Goal: Task Accomplishment & Management: Use online tool/utility

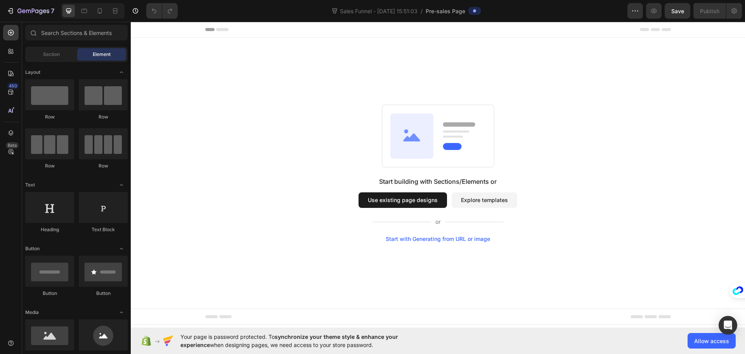
click at [428, 202] on button "Use existing page designs" at bounding box center [403, 200] width 89 height 16
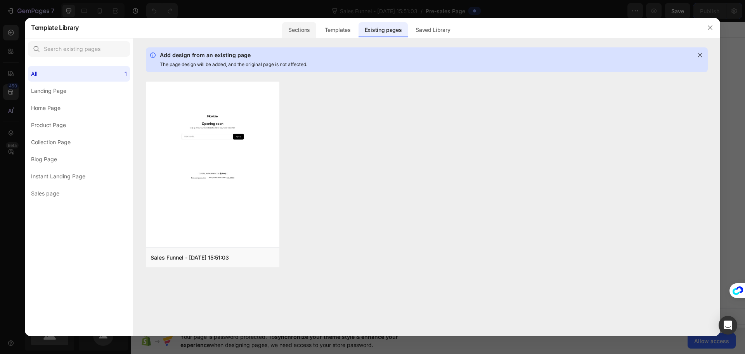
click at [293, 26] on div "Sections" at bounding box center [299, 30] width 34 height 16
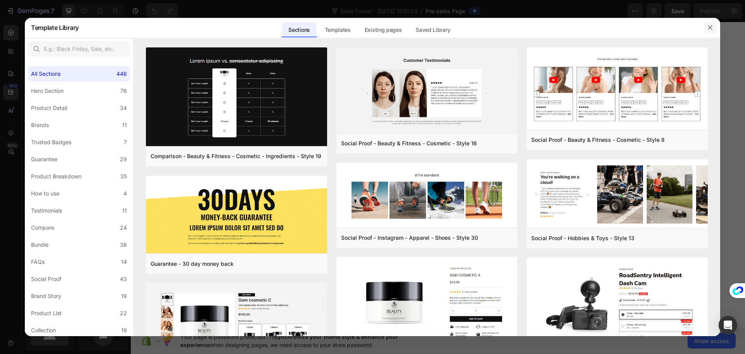
click at [711, 33] on button "button" at bounding box center [710, 27] width 12 height 12
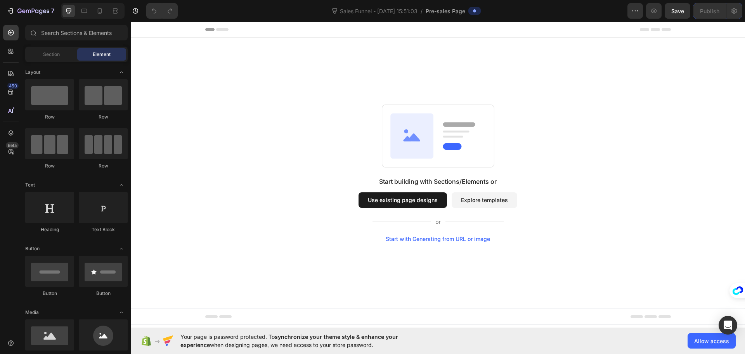
click at [398, 202] on button "Use existing page designs" at bounding box center [403, 200] width 89 height 16
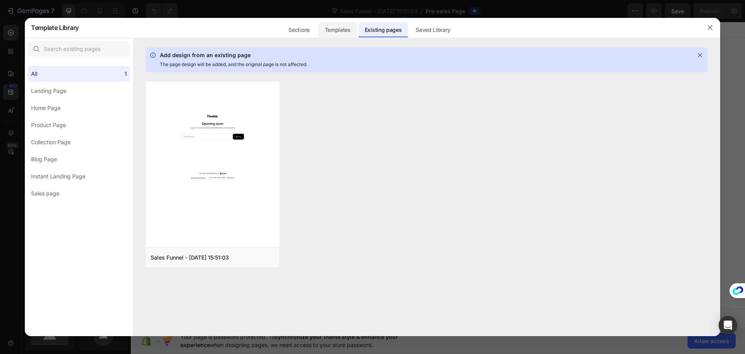
click at [349, 25] on div "Templates" at bounding box center [338, 30] width 38 height 16
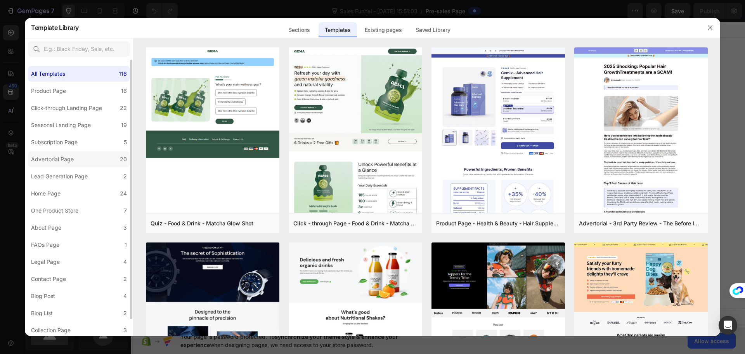
click at [72, 158] on div "Advertorial Page" at bounding box center [52, 159] width 43 height 9
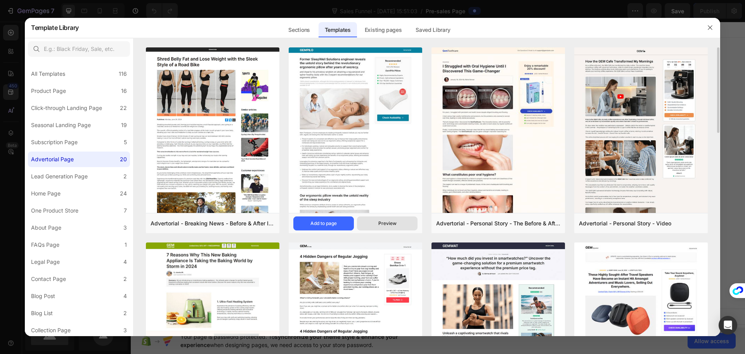
click at [377, 222] on button "Preview" at bounding box center [387, 223] width 61 height 14
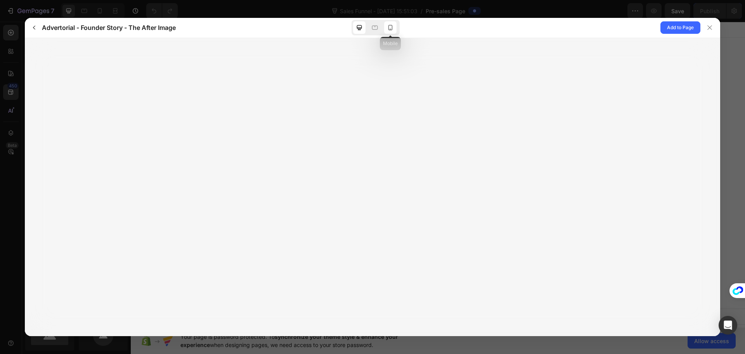
click at [391, 28] on icon at bounding box center [391, 28] width 8 height 8
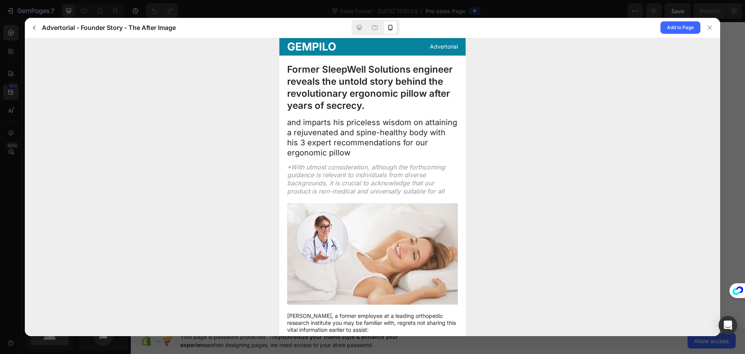
click at [40, 24] on div "Advertorial - Founder Story - The After Image" at bounding box center [176, 27] width 297 height 12
click at [34, 27] on icon "button" at bounding box center [34, 27] width 6 height 6
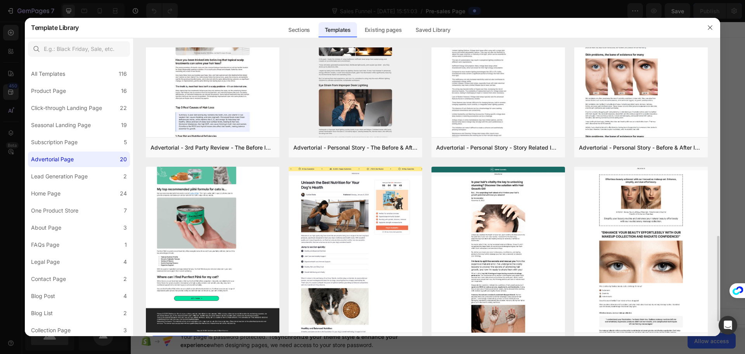
scroll to position [582, 0]
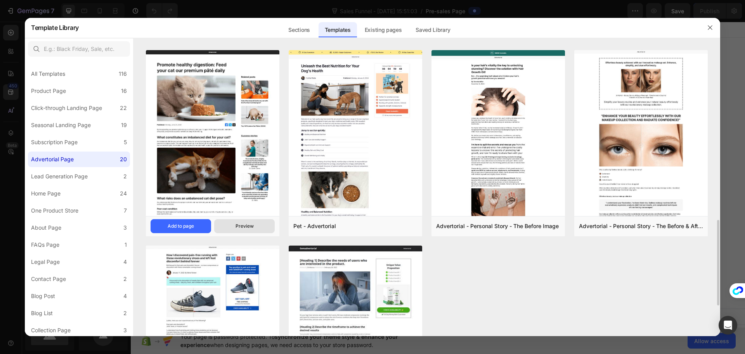
click at [247, 228] on div "Preview" at bounding box center [245, 225] width 18 height 7
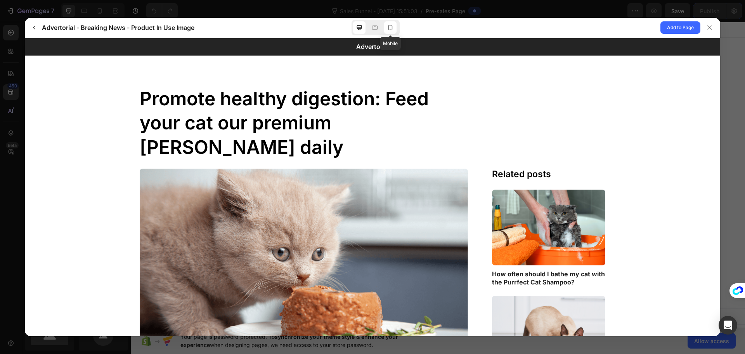
scroll to position [0, 0]
click at [393, 25] on icon at bounding box center [391, 28] width 8 height 8
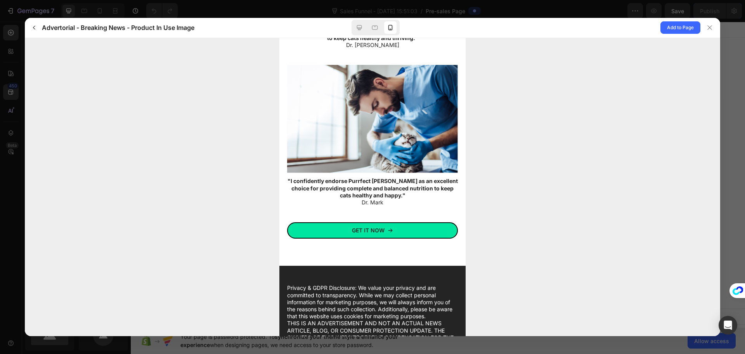
scroll to position [2257, 0]
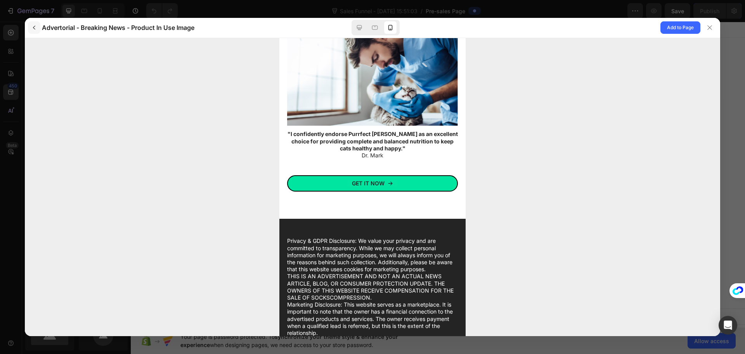
click at [37, 26] on icon "button" at bounding box center [34, 27] width 6 height 6
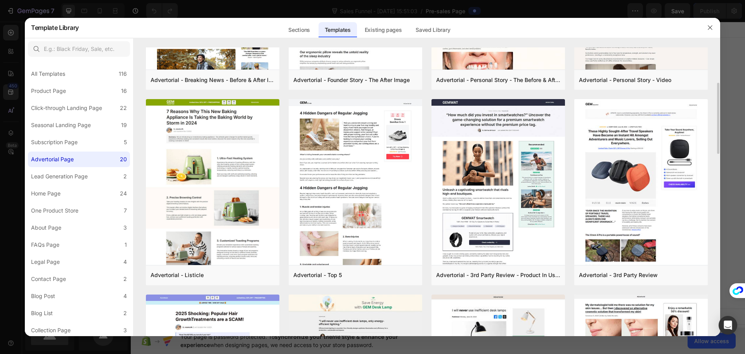
scroll to position [0, 0]
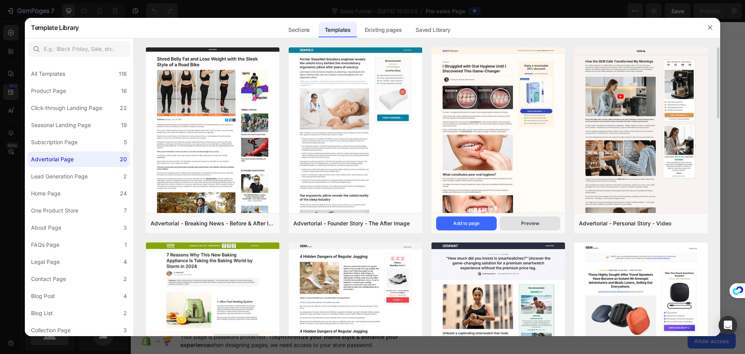
click at [536, 226] on div "Preview" at bounding box center [530, 223] width 18 height 7
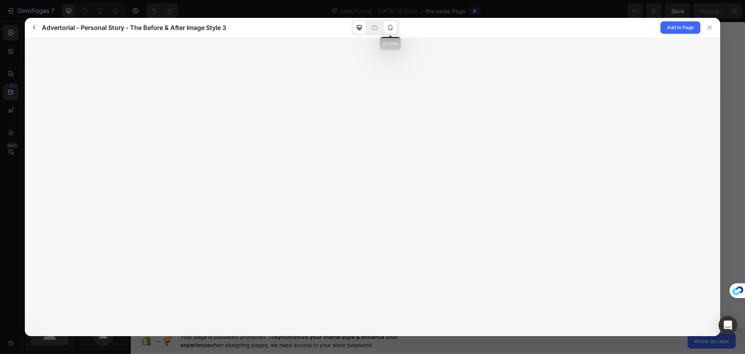
click at [394, 31] on div at bounding box center [390, 27] width 12 height 12
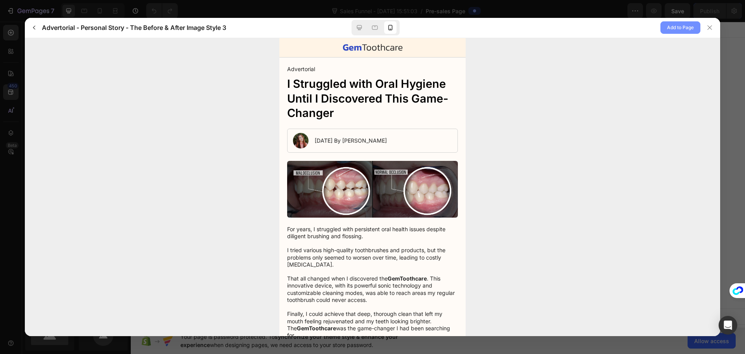
click at [683, 25] on span "Add to Page" at bounding box center [680, 27] width 27 height 9
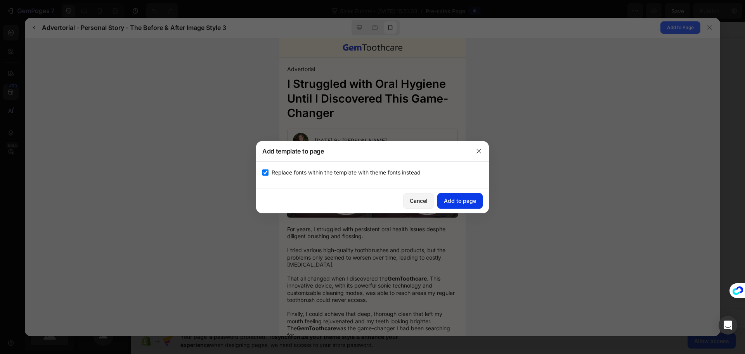
click at [468, 202] on div "Add to page" at bounding box center [460, 200] width 32 height 8
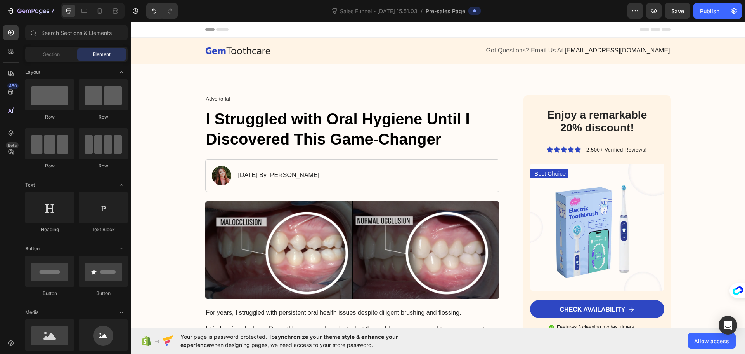
scroll to position [16, 0]
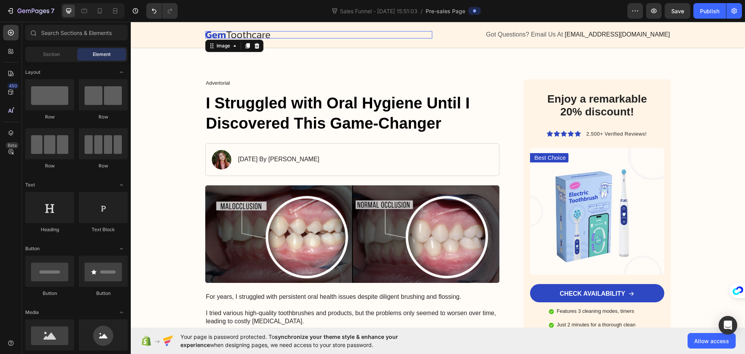
click at [230, 36] on img at bounding box center [237, 34] width 65 height 7
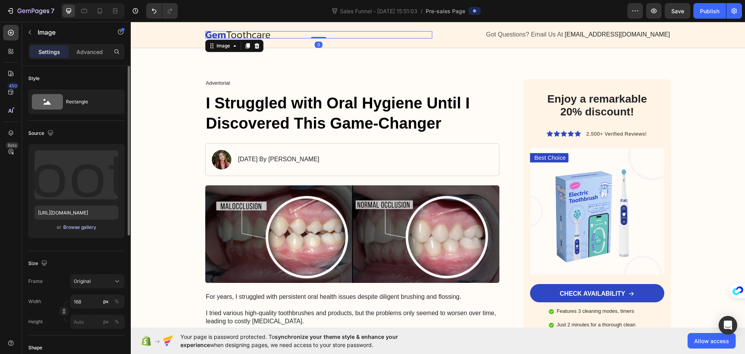
click at [72, 230] on div "Browse gallery" at bounding box center [79, 227] width 33 height 7
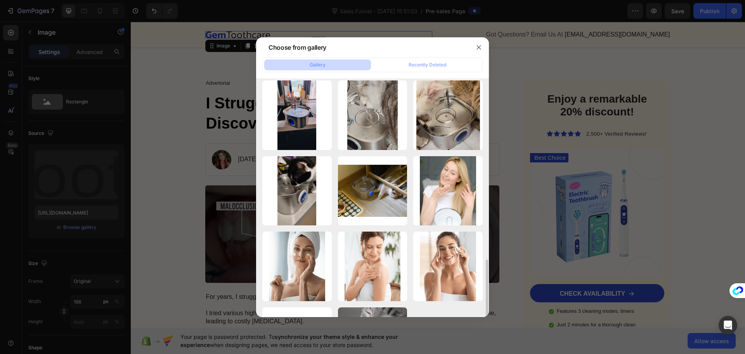
scroll to position [221, 0]
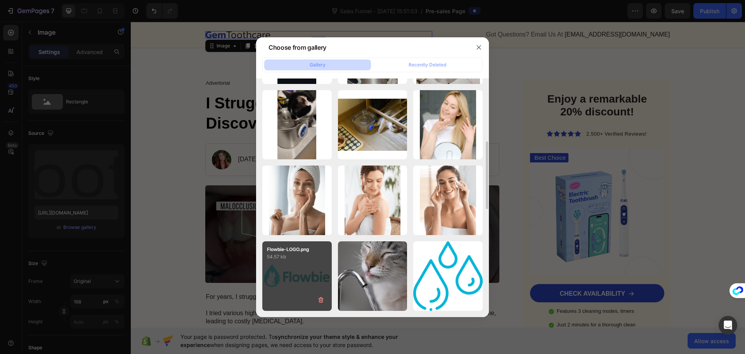
click at [306, 269] on div "Flowbie-LOGO.png 54.57 kb" at bounding box center [297, 276] width 70 height 70
type input "[URL][DOMAIN_NAME]"
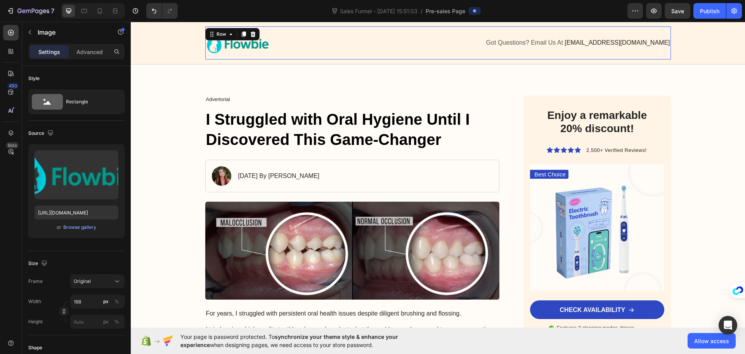
click at [473, 49] on div "Got Questions? Email Us At [EMAIL_ADDRESS][DOMAIN_NAME] Text Block" at bounding box center [557, 43] width 227 height 26
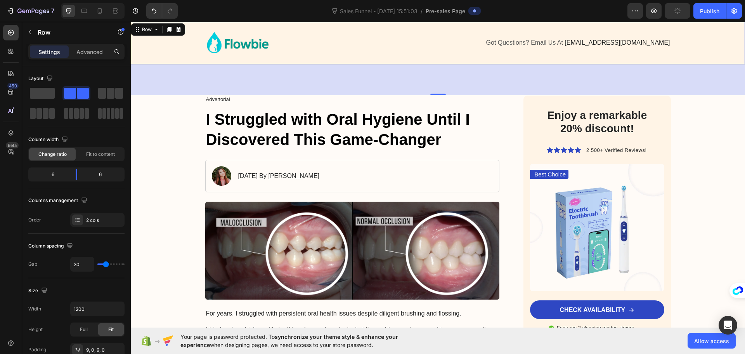
click at [166, 49] on div "Image Got Questions? Email Us At [EMAIL_ADDRESS][DOMAIN_NAME] Text Block Row" at bounding box center [438, 42] width 599 height 33
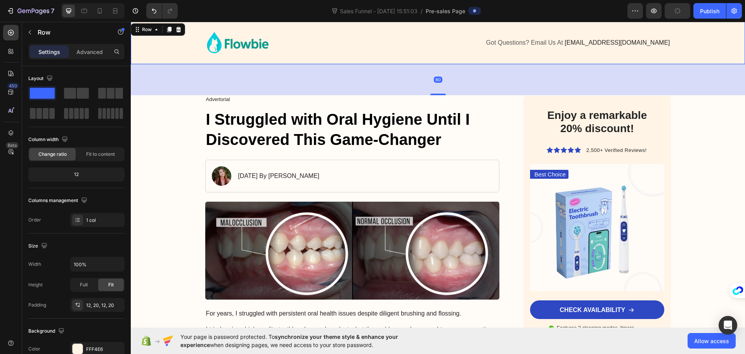
click at [170, 47] on div "Image Got Questions? Email Us At [EMAIL_ADDRESS][DOMAIN_NAME] Text Block Row" at bounding box center [438, 42] width 599 height 33
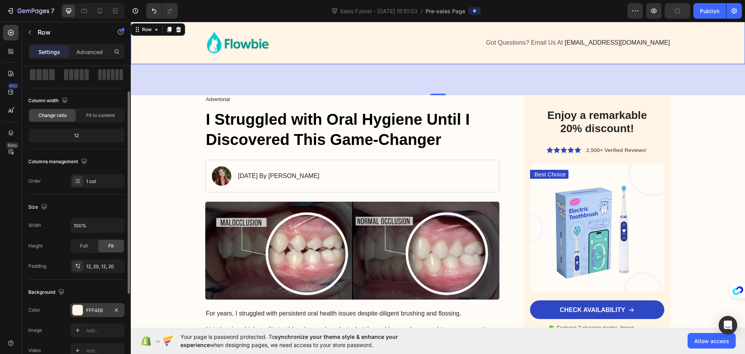
click at [101, 311] on div "FFF4E6" at bounding box center [97, 310] width 23 height 7
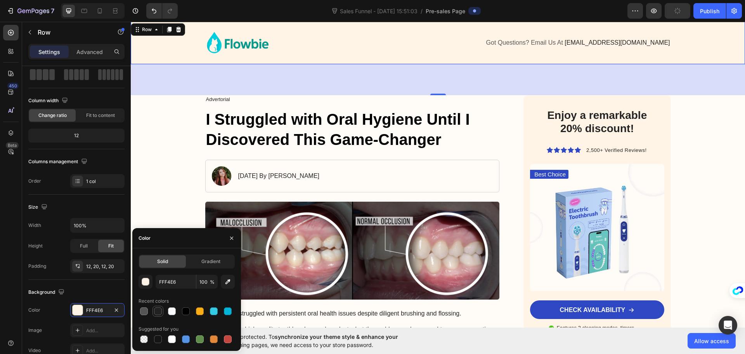
click at [156, 309] on div at bounding box center [158, 311] width 8 height 8
type input "222222"
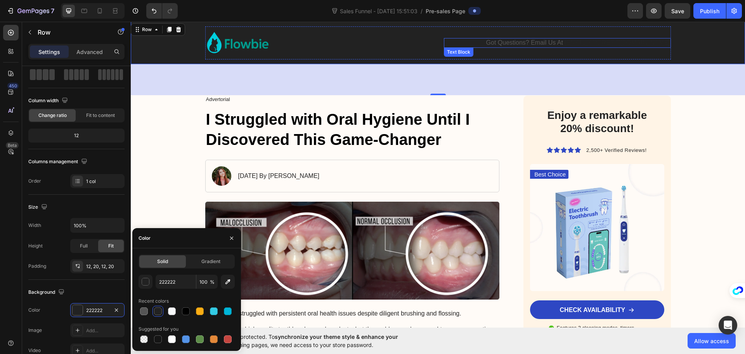
click at [622, 43] on span "[EMAIL_ADDRESS][DOMAIN_NAME]" at bounding box center [617, 42] width 105 height 7
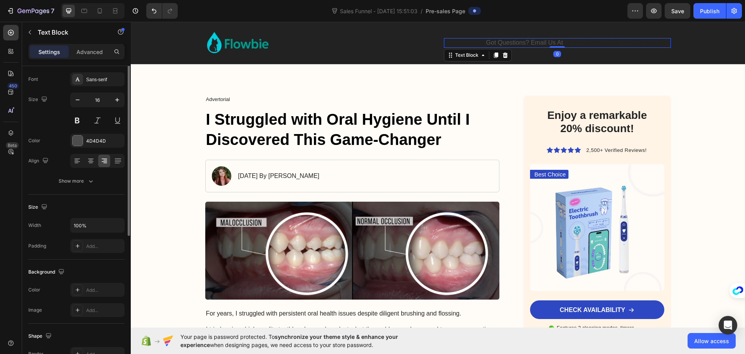
scroll to position [0, 0]
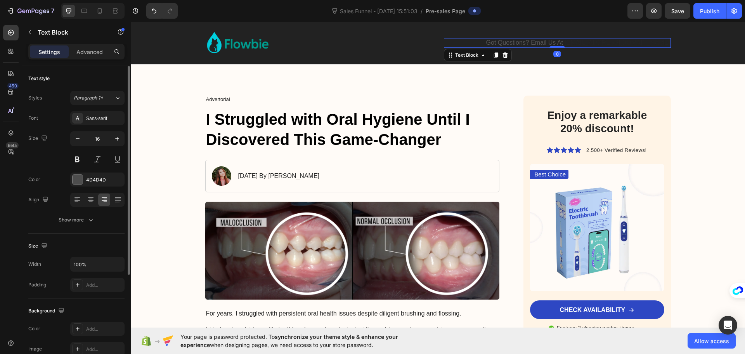
click at [617, 43] on span "[EMAIL_ADDRESS][DOMAIN_NAME]" at bounding box center [617, 42] width 105 height 7
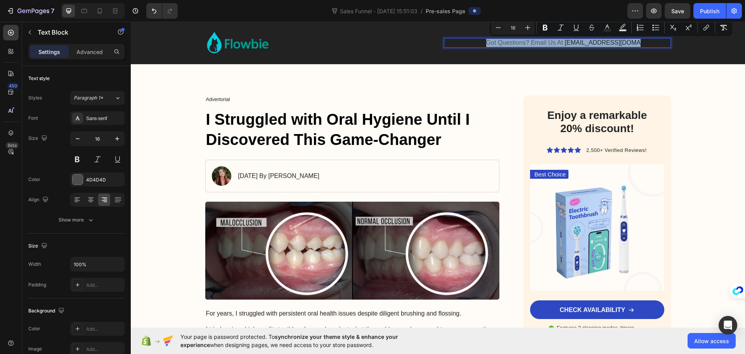
click at [617, 43] on span "[EMAIL_ADDRESS][DOMAIN_NAME]" at bounding box center [617, 42] width 105 height 7
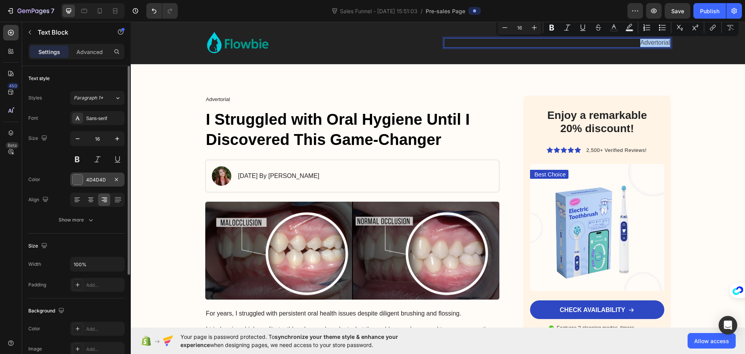
click at [100, 184] on div "4D4D4D" at bounding box center [97, 179] width 54 height 14
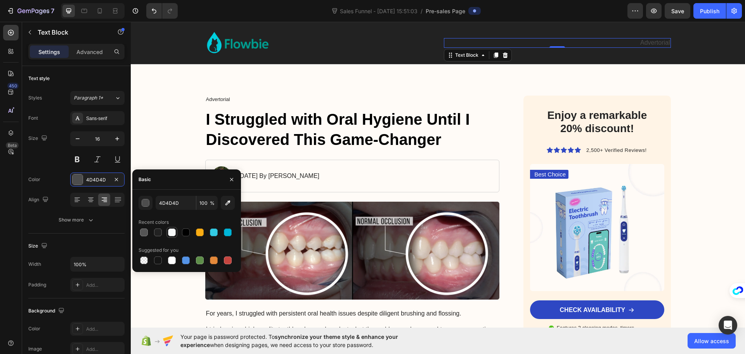
click at [172, 233] on div at bounding box center [172, 232] width 8 height 8
type input "F7F9FA"
click at [73, 159] on button at bounding box center [77, 159] width 14 height 14
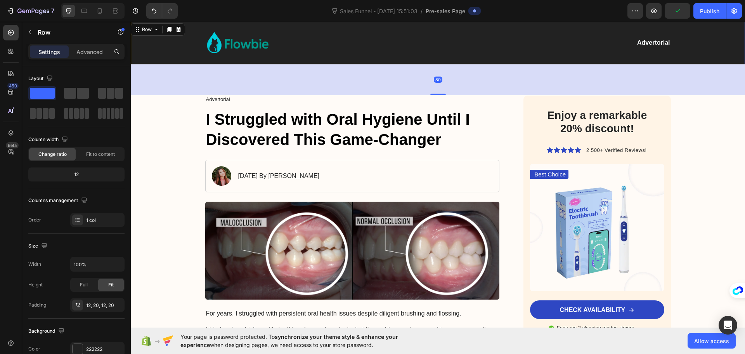
click at [166, 46] on div "Image Advertorial Text Block Row" at bounding box center [438, 42] width 599 height 33
click at [94, 304] on div "12, 20, 12, 20" at bounding box center [97, 305] width 23 height 7
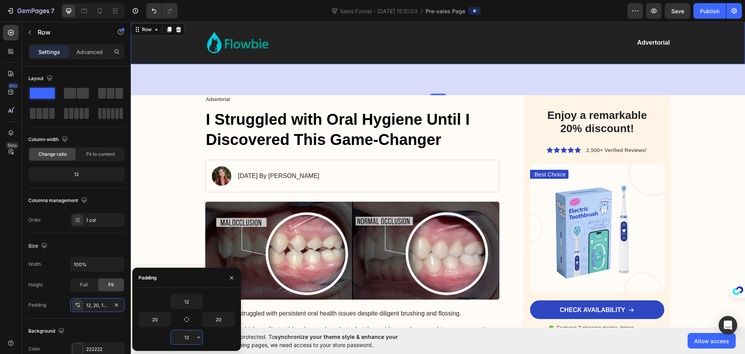
click at [193, 336] on input "12" at bounding box center [187, 337] width 32 height 14
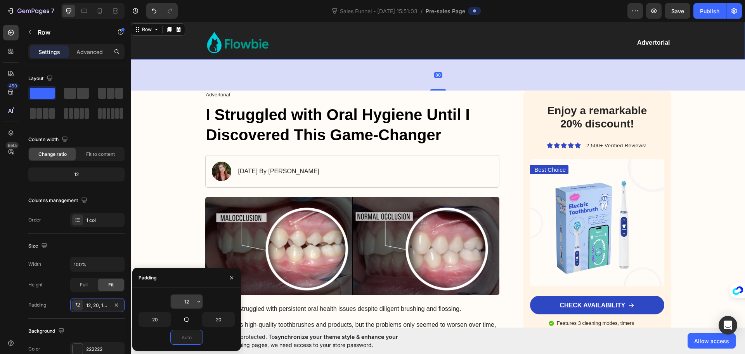
type input "0"
click at [189, 297] on input "12" at bounding box center [187, 301] width 32 height 14
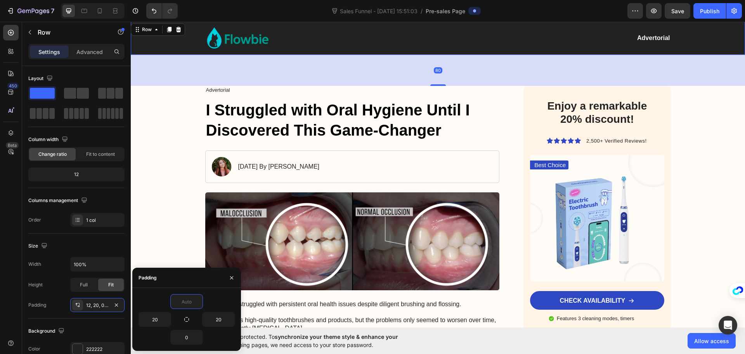
type input "0"
click at [297, 61] on div "80" at bounding box center [438, 70] width 615 height 31
click at [421, 70] on div "80" at bounding box center [438, 70] width 615 height 31
click at [341, 70] on div "80" at bounding box center [438, 70] width 615 height 31
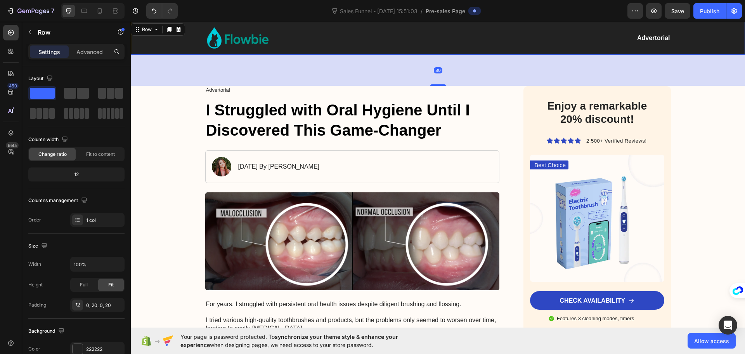
click at [184, 43] on div "Image Advertorial Text Block Row" at bounding box center [438, 38] width 599 height 33
click at [80, 52] on p "Advanced" at bounding box center [89, 52] width 26 height 8
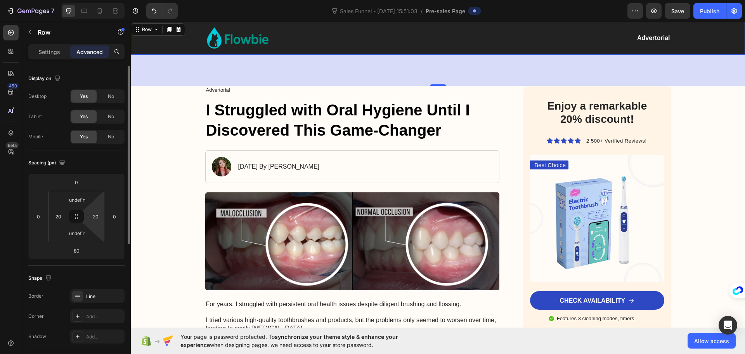
type input "12"
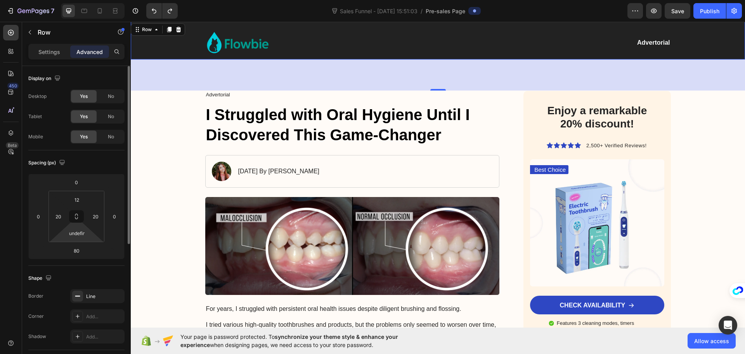
type input "12"
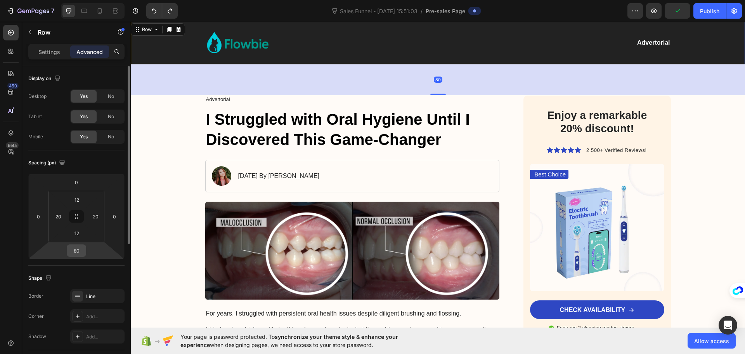
click at [78, 251] on input "80" at bounding box center [77, 251] width 16 height 12
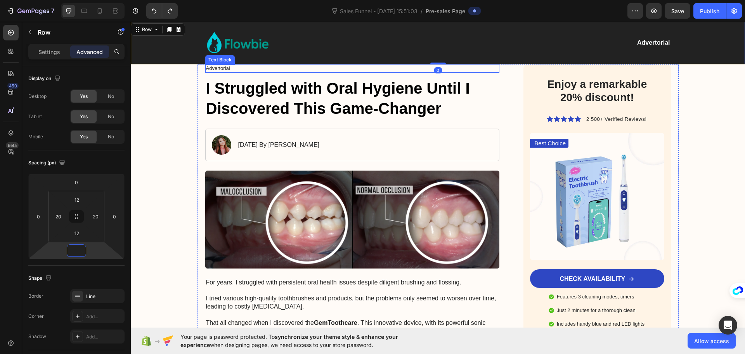
click at [212, 69] on p "Advertorial" at bounding box center [352, 68] width 293 height 7
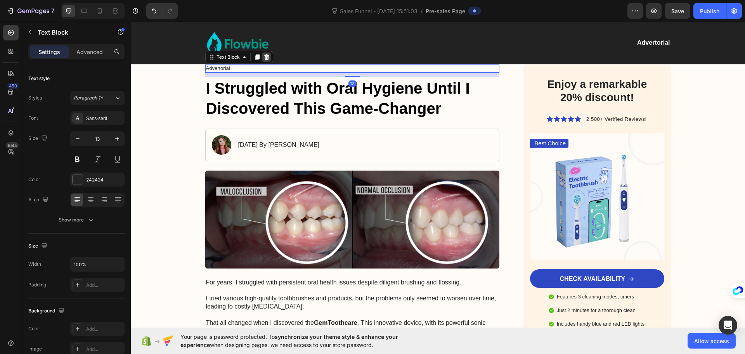
click at [266, 58] on icon at bounding box center [267, 57] width 6 height 6
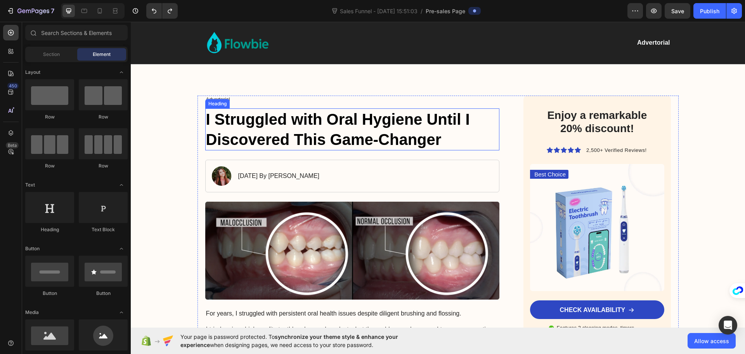
click at [208, 101] on div "Heading" at bounding box center [217, 103] width 21 height 7
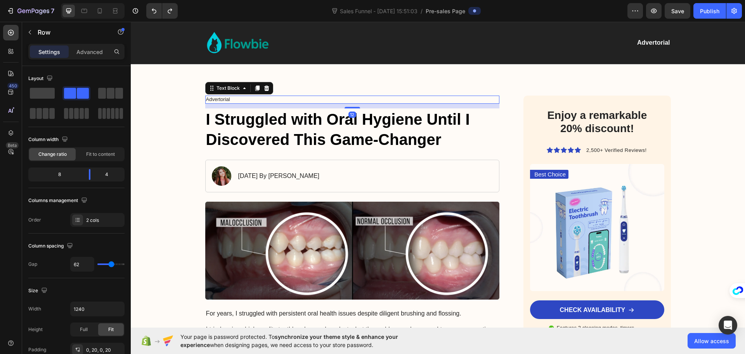
click at [236, 102] on p "Advertorial" at bounding box center [352, 99] width 293 height 7
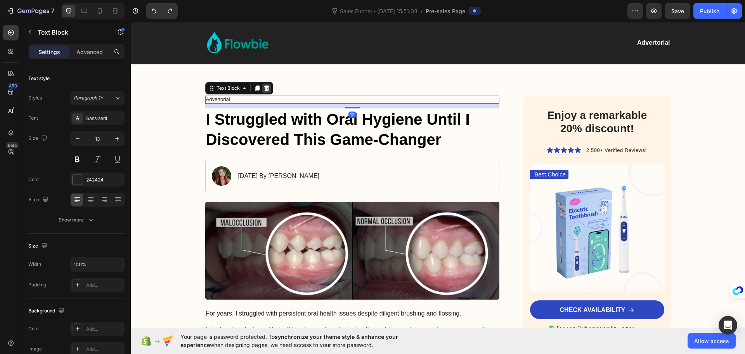
click at [265, 88] on icon at bounding box center [266, 87] width 5 height 5
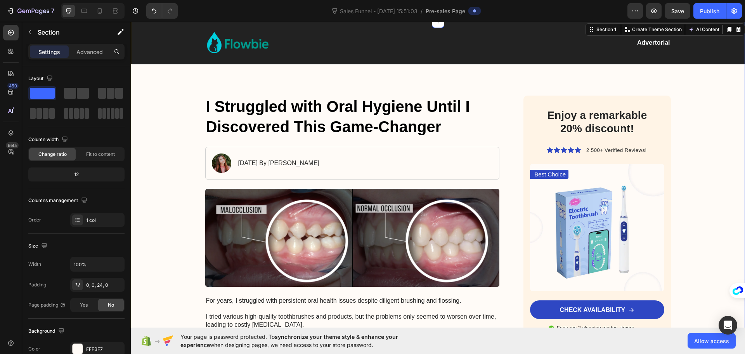
click at [410, 55] on div at bounding box center [318, 43] width 227 height 26
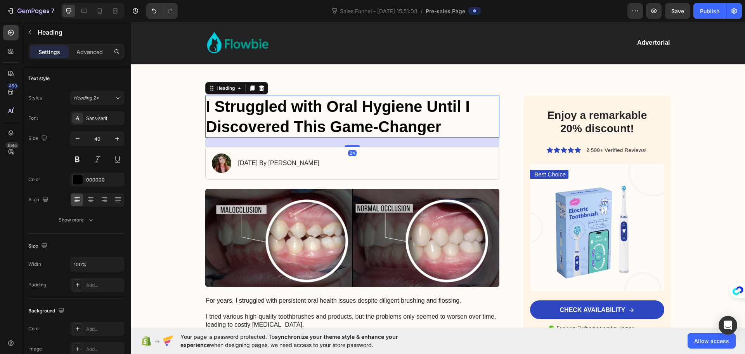
click at [405, 101] on h1 "I Struggled with Oral Hygiene Until I Discovered This Game-Changer" at bounding box center [352, 117] width 295 height 42
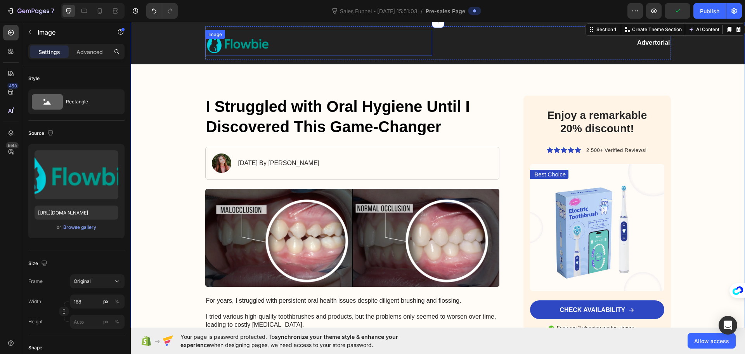
click at [384, 50] on div at bounding box center [318, 43] width 227 height 26
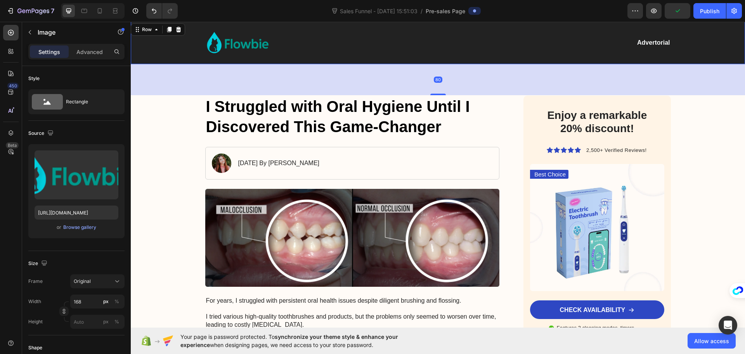
click at [178, 52] on div "Image Advertorial Text Block Row" at bounding box center [438, 42] width 599 height 33
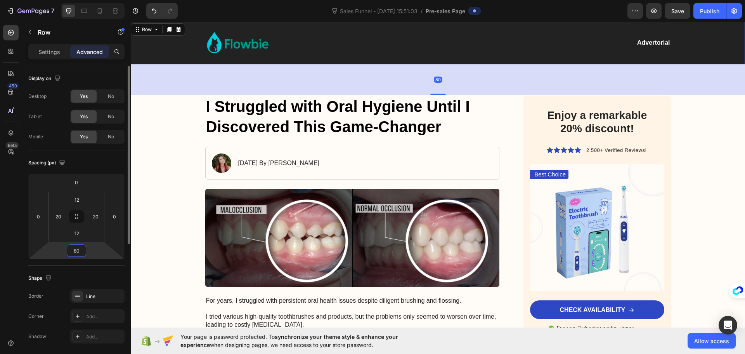
click at [82, 251] on input "80" at bounding box center [77, 251] width 16 height 12
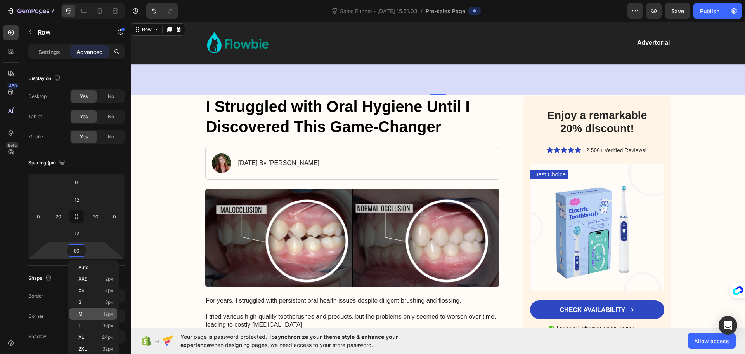
click at [95, 315] on p "M 12px" at bounding box center [95, 313] width 35 height 5
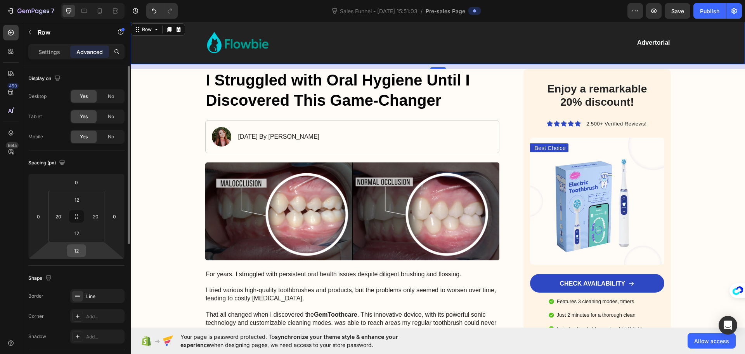
click at [74, 251] on input "12" at bounding box center [77, 251] width 16 height 12
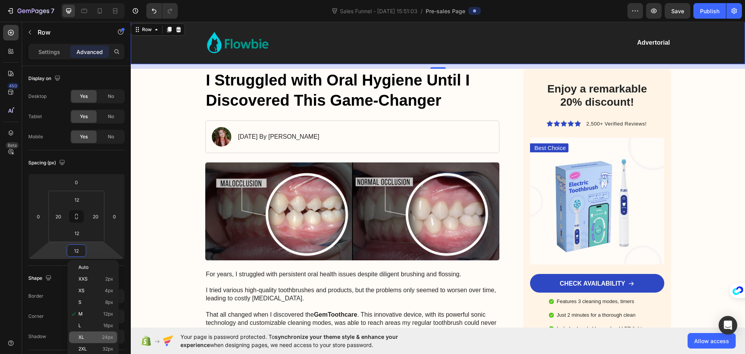
drag, startPoint x: 102, startPoint y: 346, endPoint x: 115, endPoint y: 339, distance: 14.3
click at [103, 346] on span "32px" at bounding box center [108, 348] width 11 height 5
type input "32"
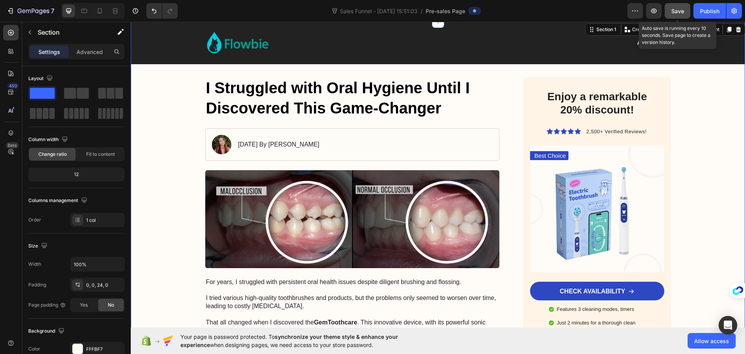
click at [679, 10] on span "Save" at bounding box center [678, 11] width 13 height 7
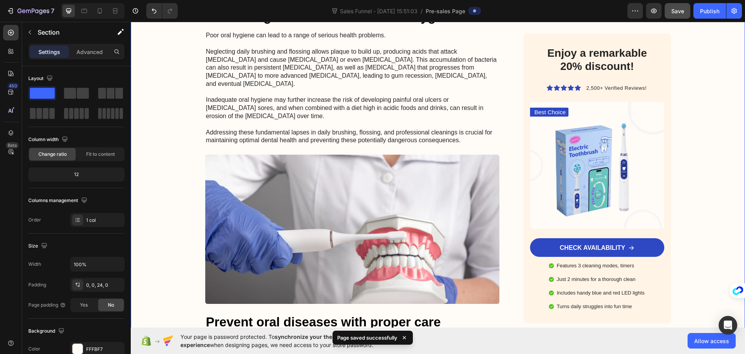
scroll to position [1142, 0]
